Goal: Information Seeking & Learning: Learn about a topic

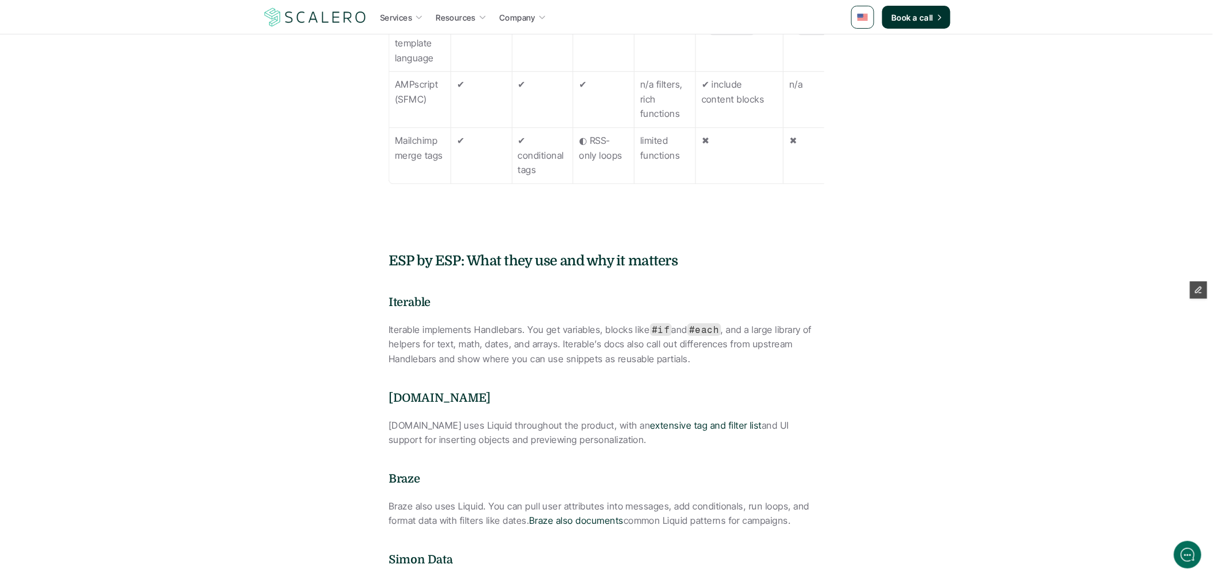
scroll to position [1274, 0]
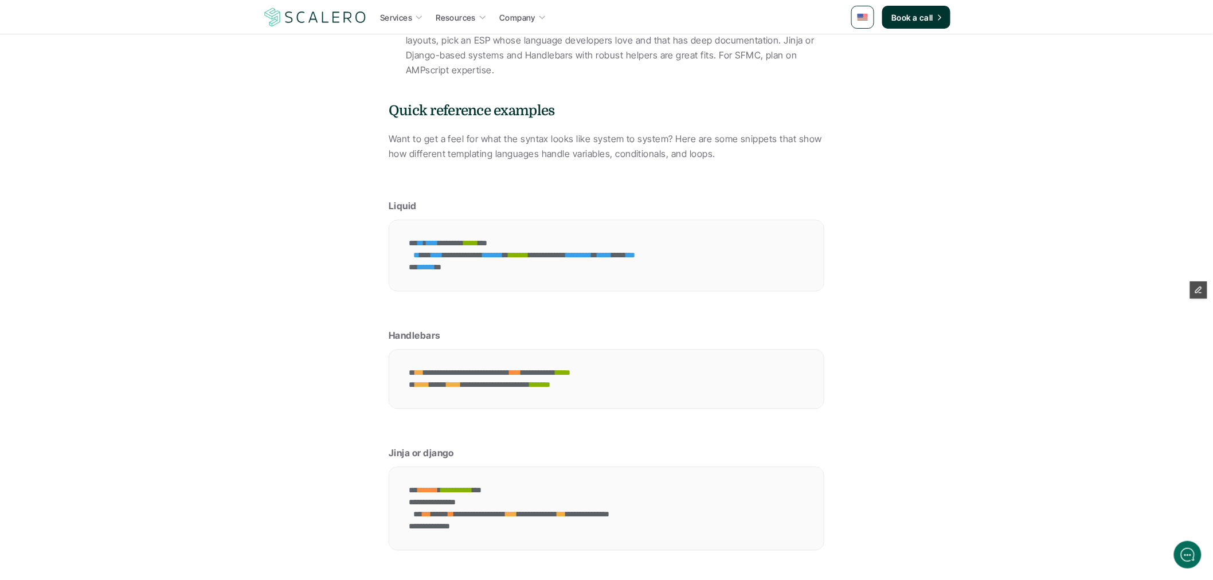
scroll to position [2675, 0]
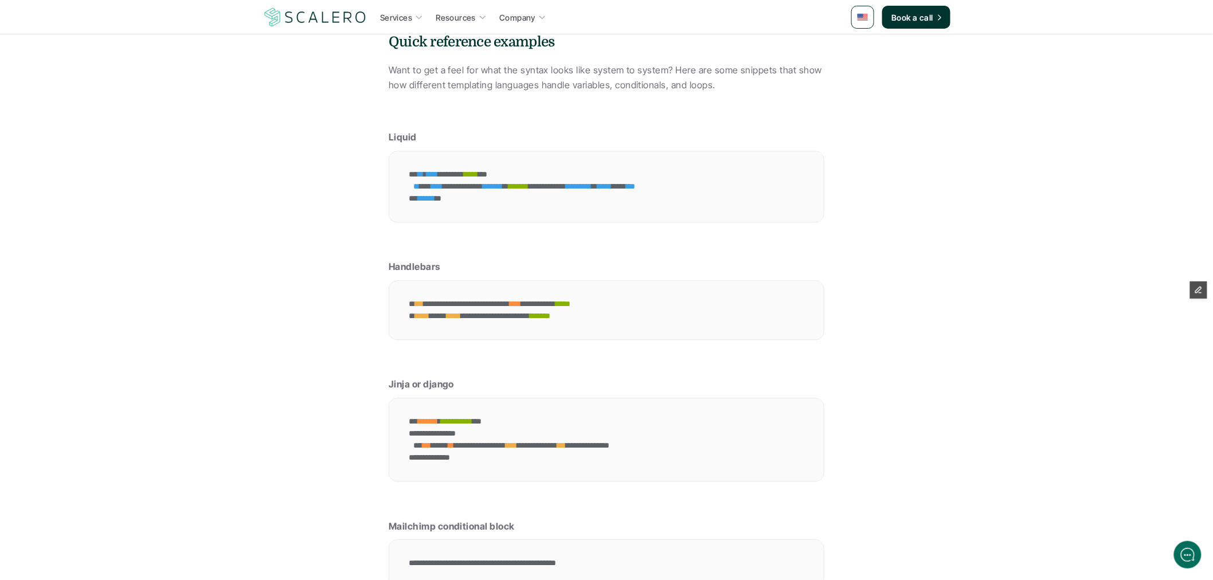
drag, startPoint x: 444, startPoint y: 389, endPoint x: 385, endPoint y: 388, distance: 58.5
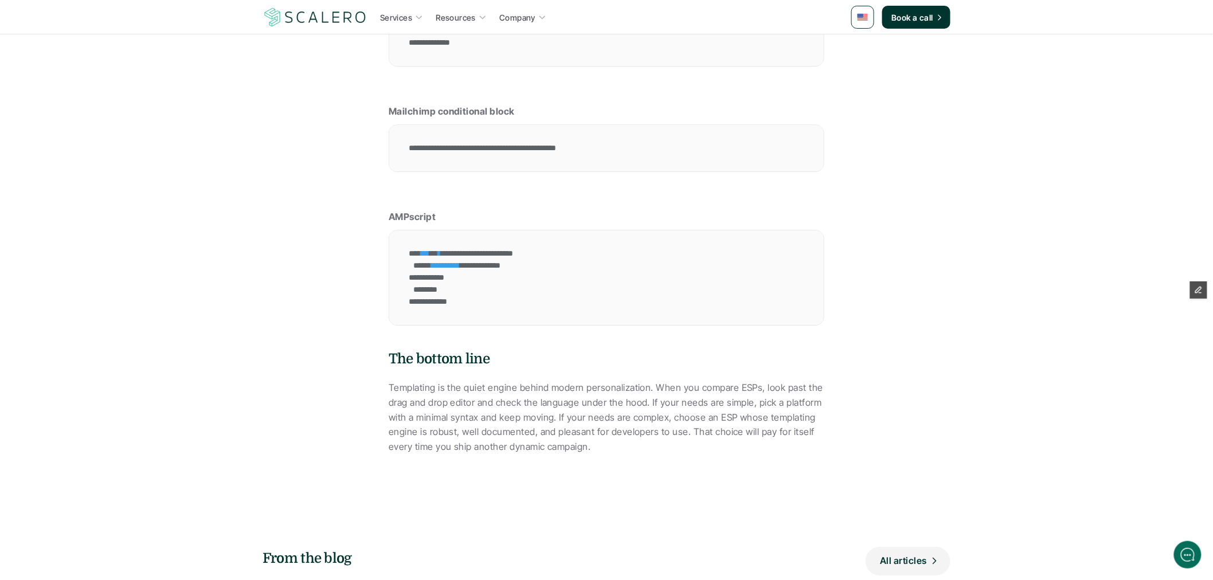
scroll to position [3185, 0]
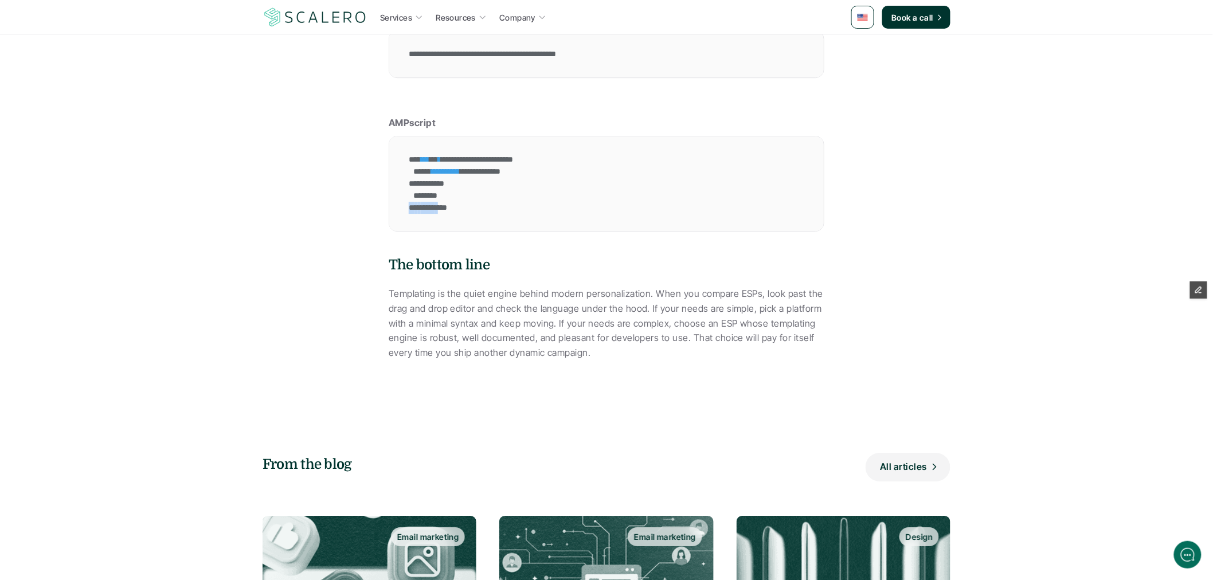
drag, startPoint x: 460, startPoint y: 394, endPoint x: 408, endPoint y: 393, distance: 51.6
click at [456, 104] on p at bounding box center [607, 96] width 436 height 15
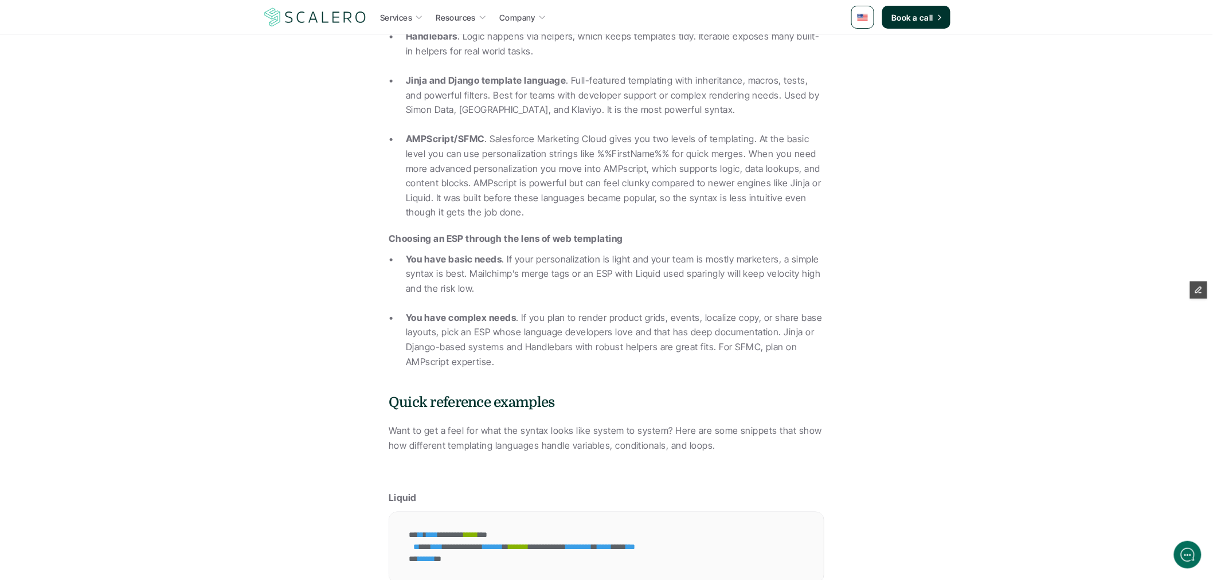
scroll to position [2293, 0]
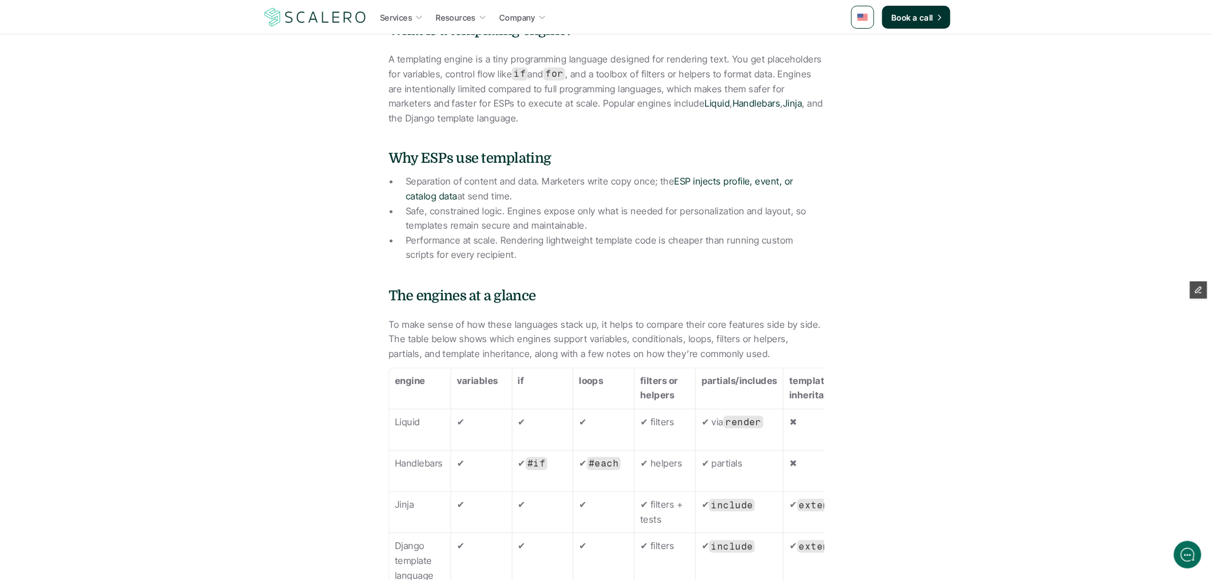
scroll to position [828, 0]
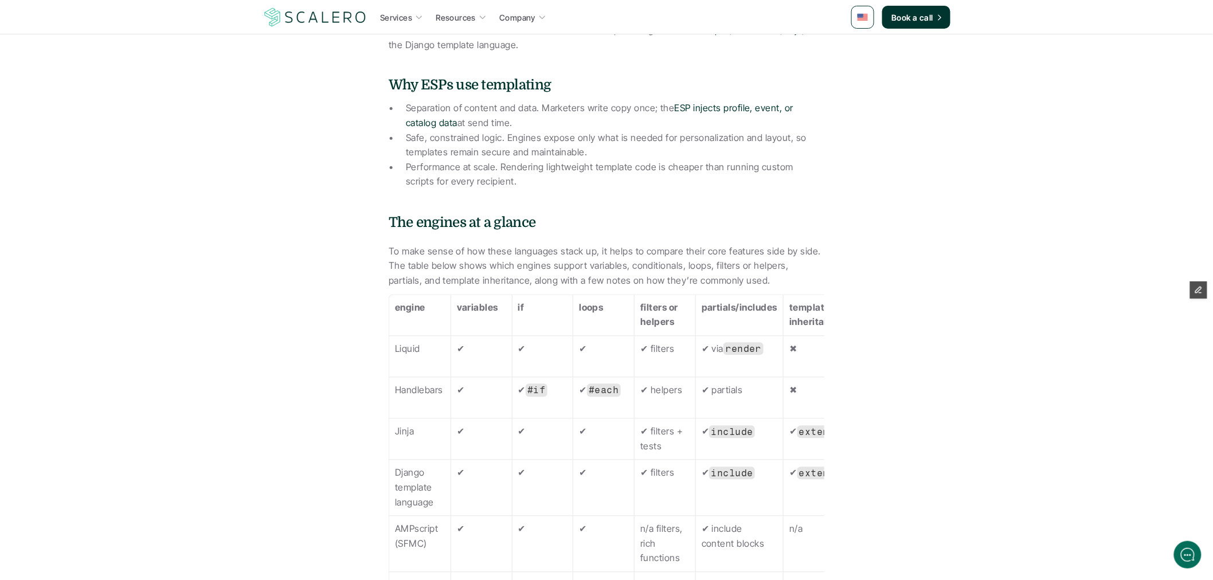
click at [514, 316] on td "if" at bounding box center [542, 315] width 61 height 41
click at [536, 307] on p "if" at bounding box center [542, 308] width 49 height 15
click at [514, 264] on p "To make sense of how these languages stack up, it helps to compare their core f…" at bounding box center [607, 267] width 436 height 44
click at [615, 278] on p "To make sense of how these languages stack up, it helps to compare their core f…" at bounding box center [607, 267] width 436 height 44
click at [727, 284] on p "To make sense of how these languages stack up, it helps to compare their core f…" at bounding box center [607, 267] width 436 height 44
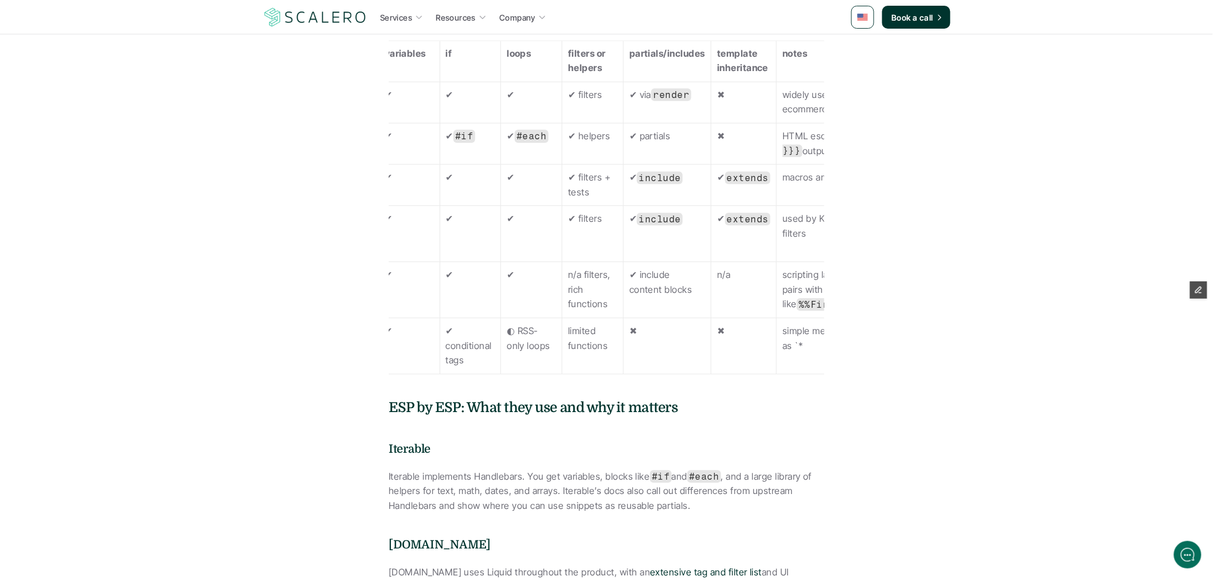
scroll to position [0, 0]
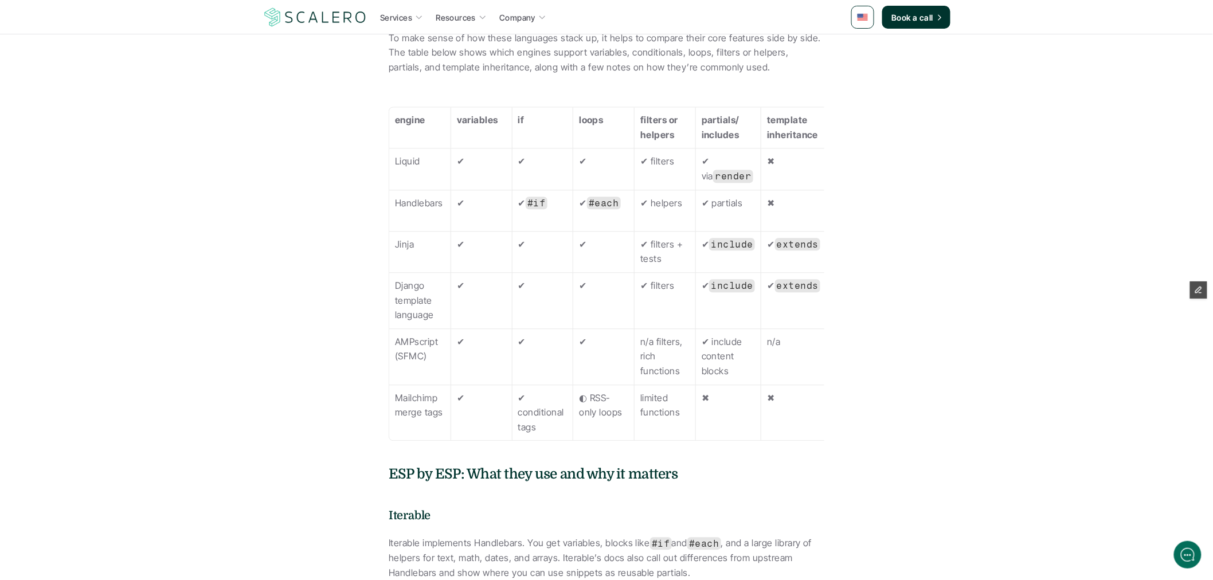
scroll to position [1019, 0]
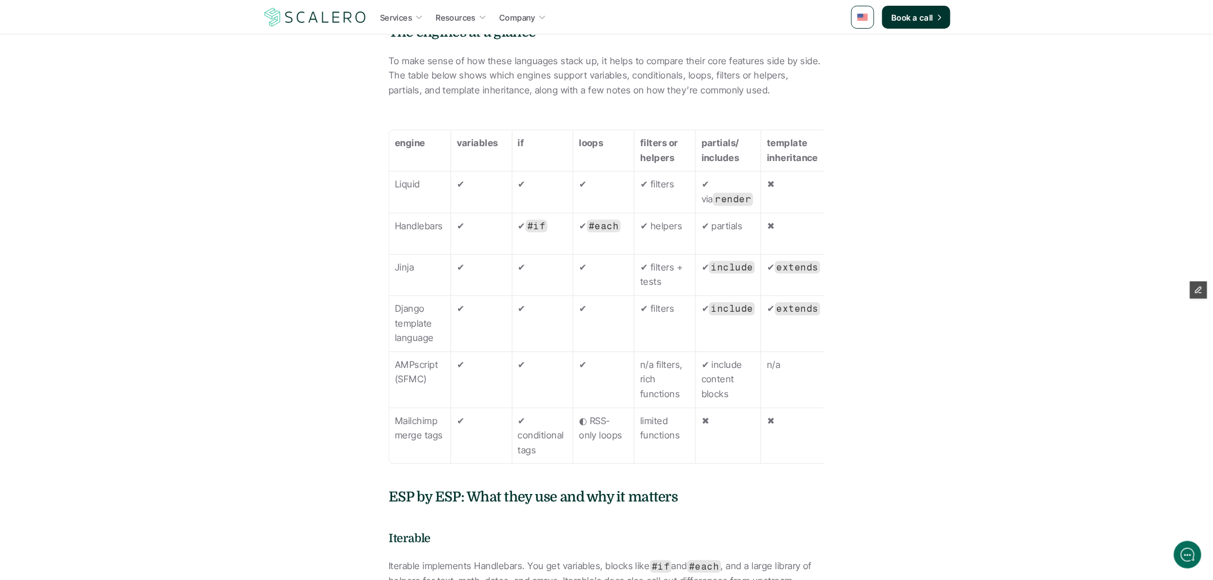
click at [729, 158] on strong "partials/ includes" at bounding box center [721, 150] width 38 height 26
click at [808, 162] on strong "template inheritance" at bounding box center [792, 150] width 51 height 26
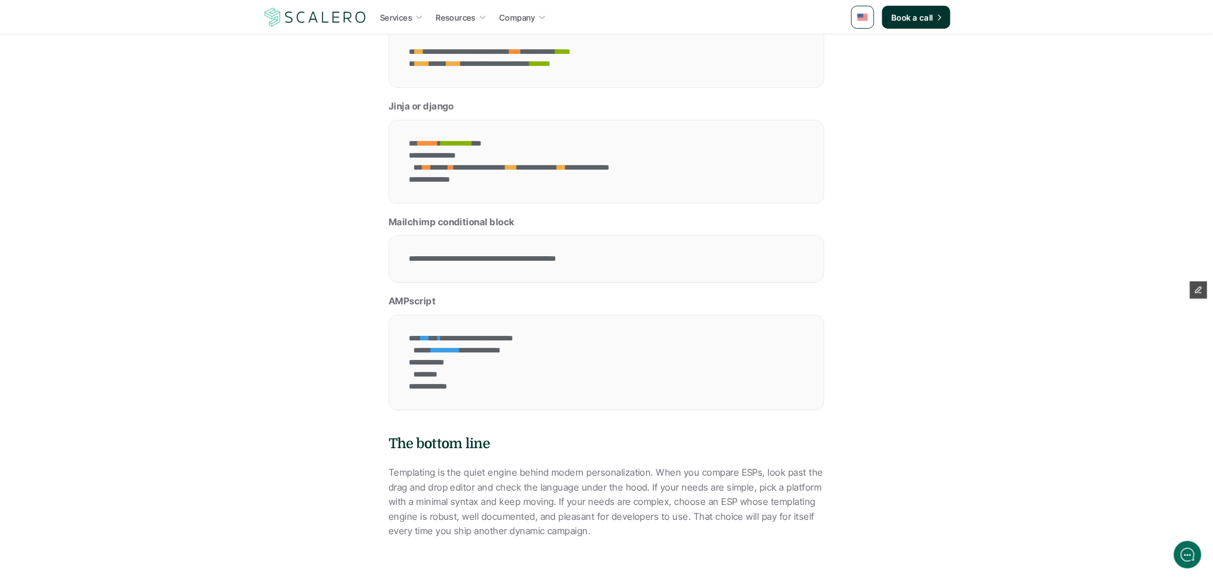
scroll to position [2940, 0]
